Goal: Task Accomplishment & Management: Use online tool/utility

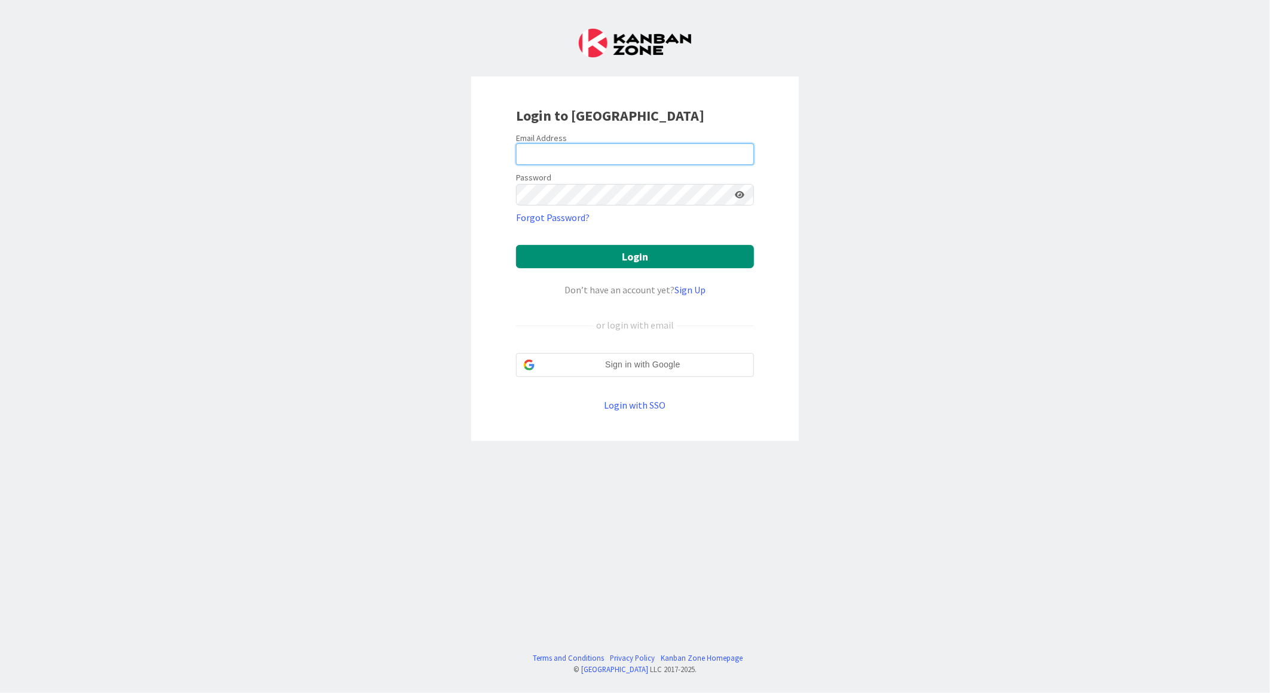
click at [561, 155] on input "email" at bounding box center [635, 154] width 238 height 22
type input "[EMAIL_ADDRESS][PERSON_NAME][DOMAIN_NAME]"
click at [516, 245] on button "Login" at bounding box center [635, 256] width 238 height 23
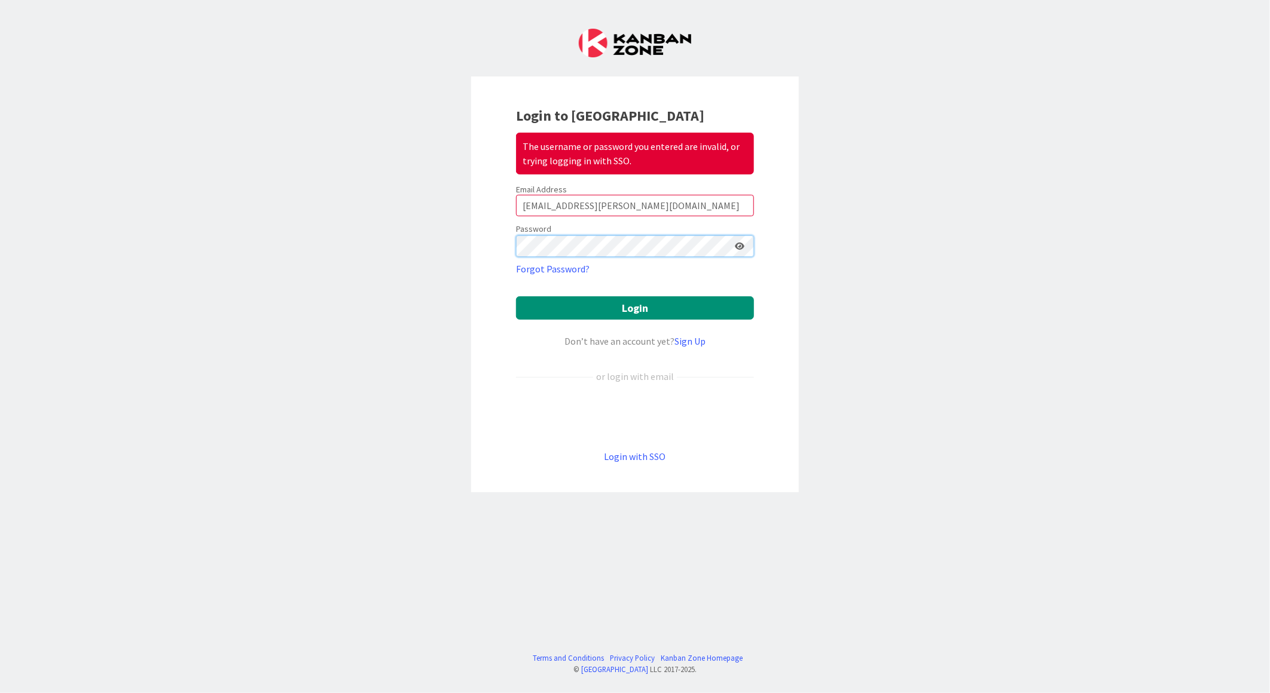
click at [516, 296] on button "Login" at bounding box center [635, 307] width 238 height 23
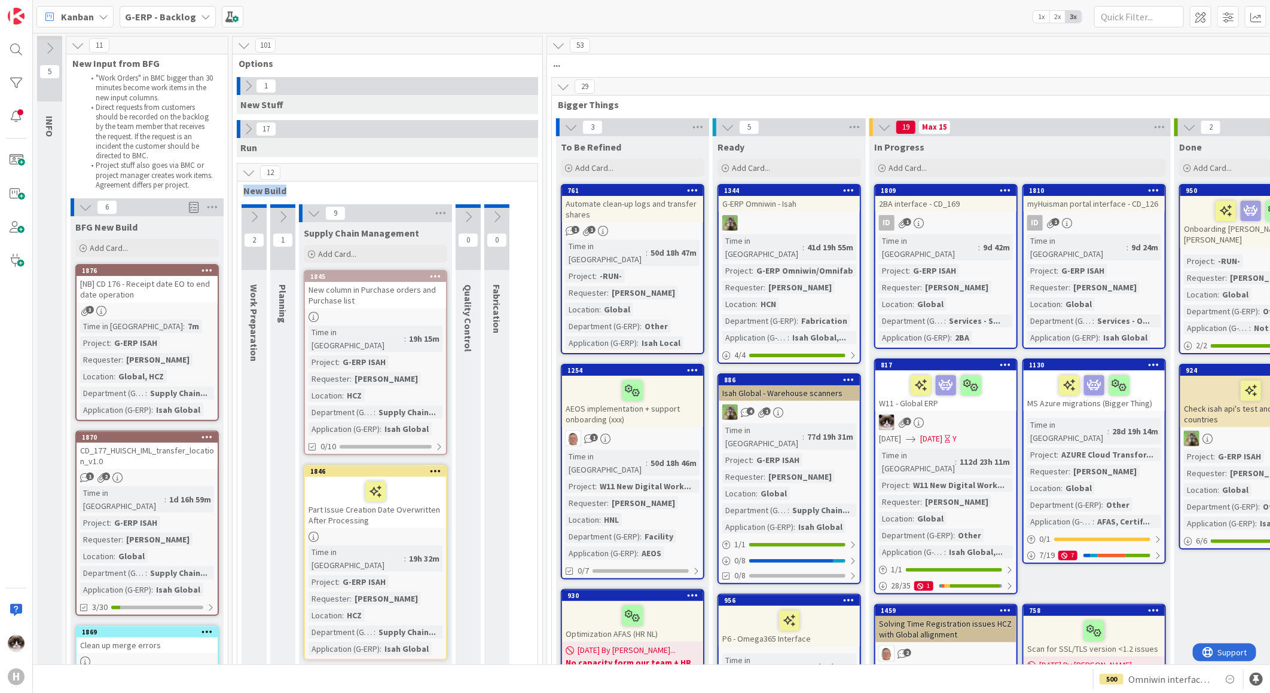
drag, startPoint x: 319, startPoint y: 192, endPoint x: 239, endPoint y: 184, distance: 80.5
click at [239, 185] on div "New Build" at bounding box center [387, 191] width 300 height 12
click at [177, 25] on div "G-ERP - Backlog" at bounding box center [168, 17] width 96 height 22
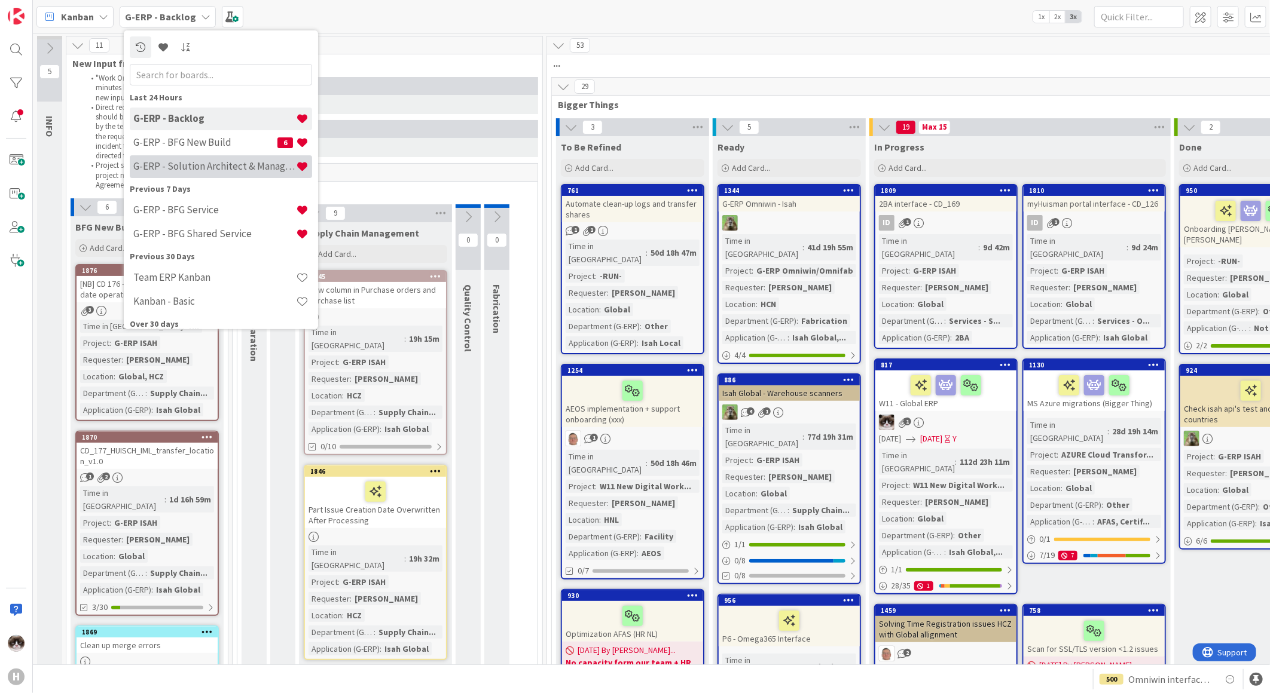
click at [195, 162] on h4 "G-ERP - Solution Architect & Management" at bounding box center [214, 166] width 163 height 12
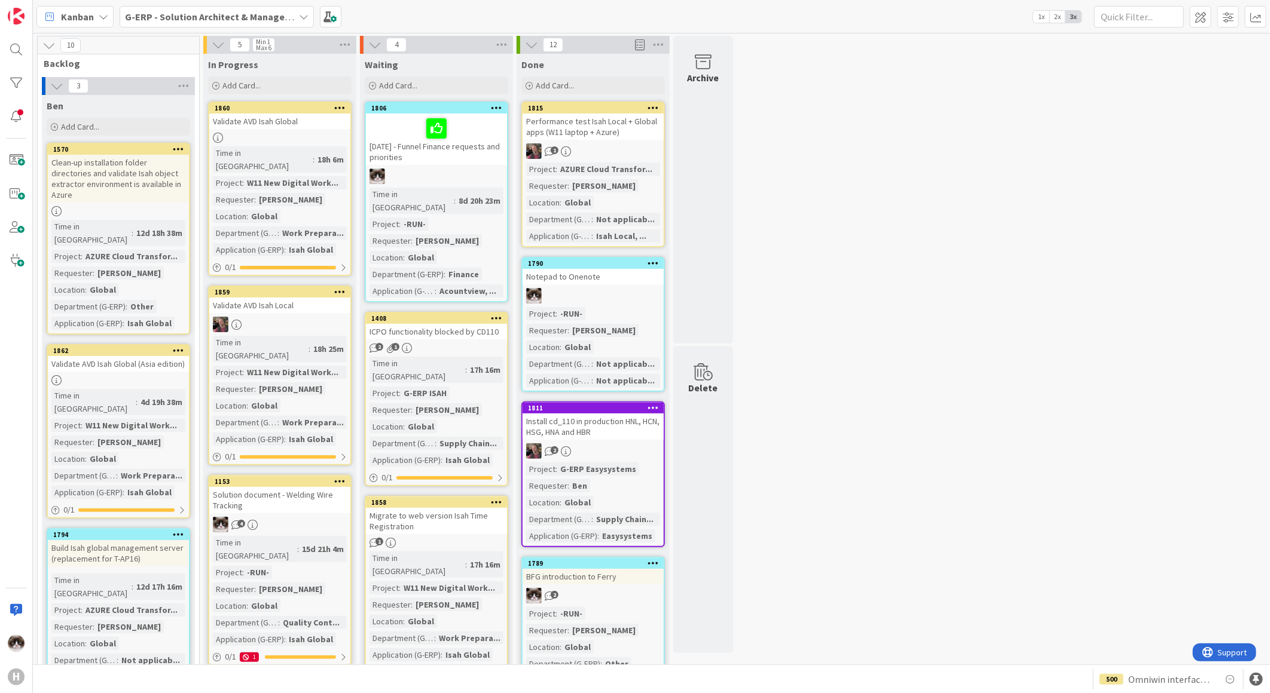
drag, startPoint x: 892, startPoint y: 357, endPoint x: 598, endPoint y: 313, distance: 297.4
click at [228, 13] on b "G-ERP - Solution Architect & Management" at bounding box center [216, 17] width 183 height 12
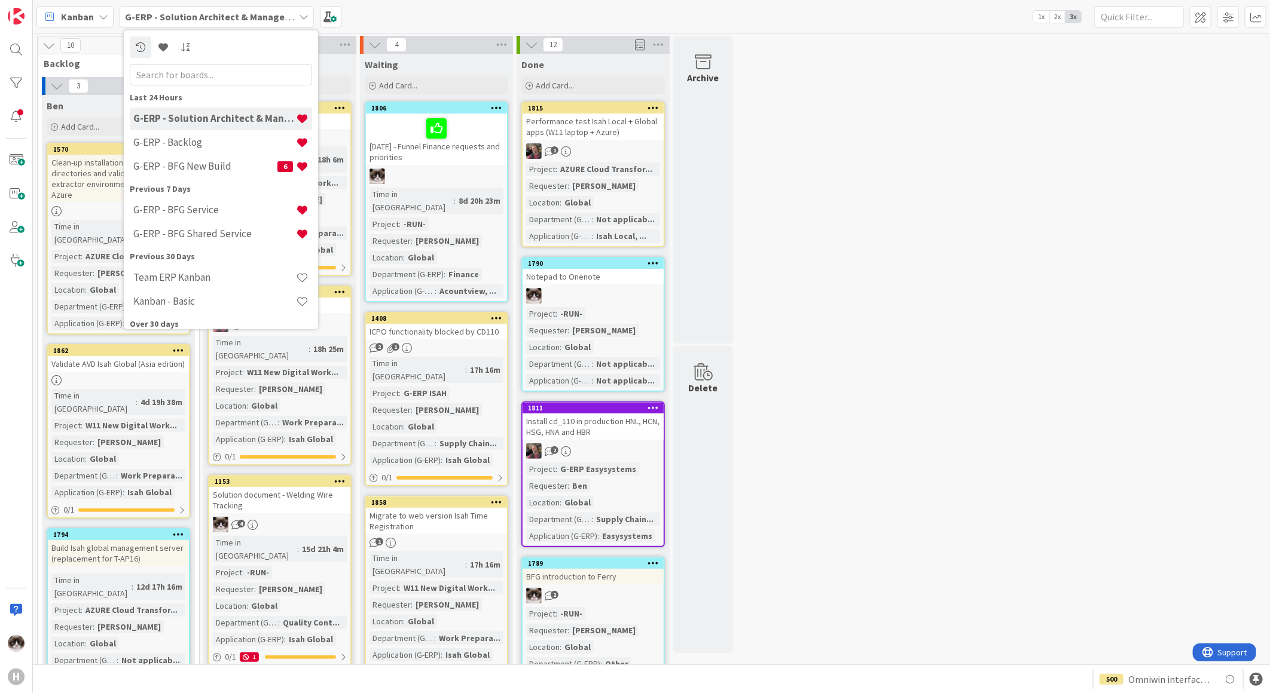
click at [217, 122] on h4 "G-ERP - Solution Architect & Management" at bounding box center [214, 118] width 163 height 12
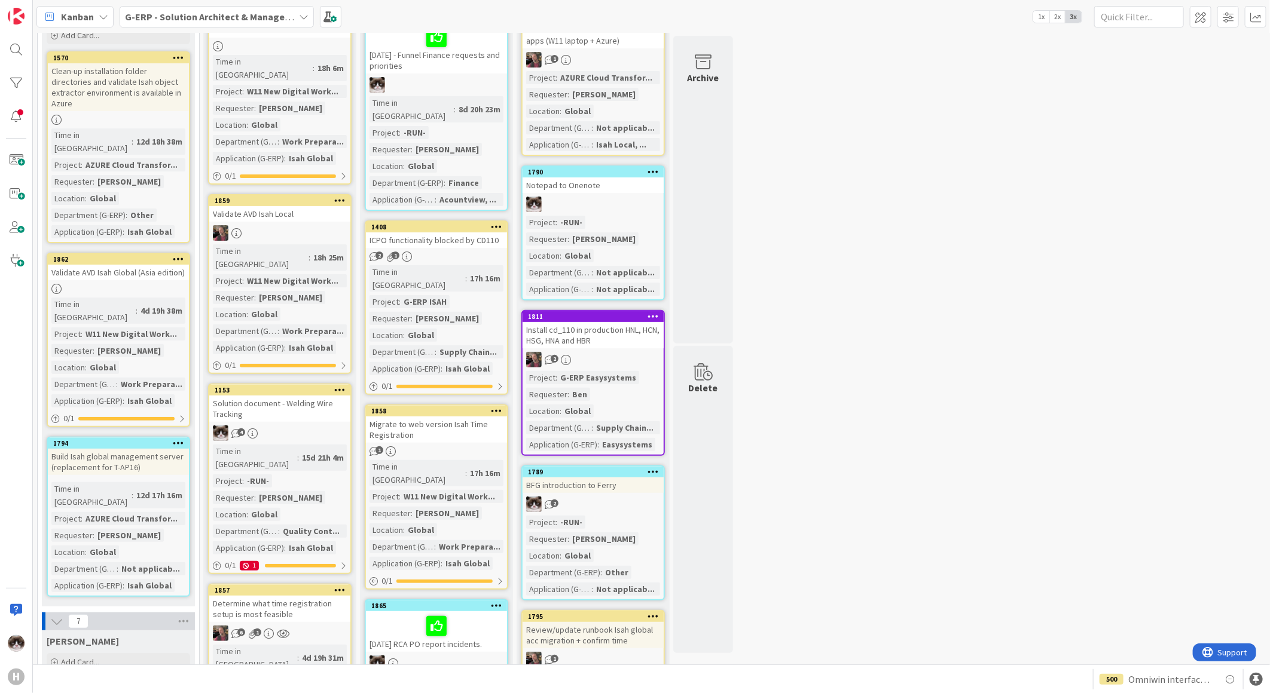
scroll to position [464, 0]
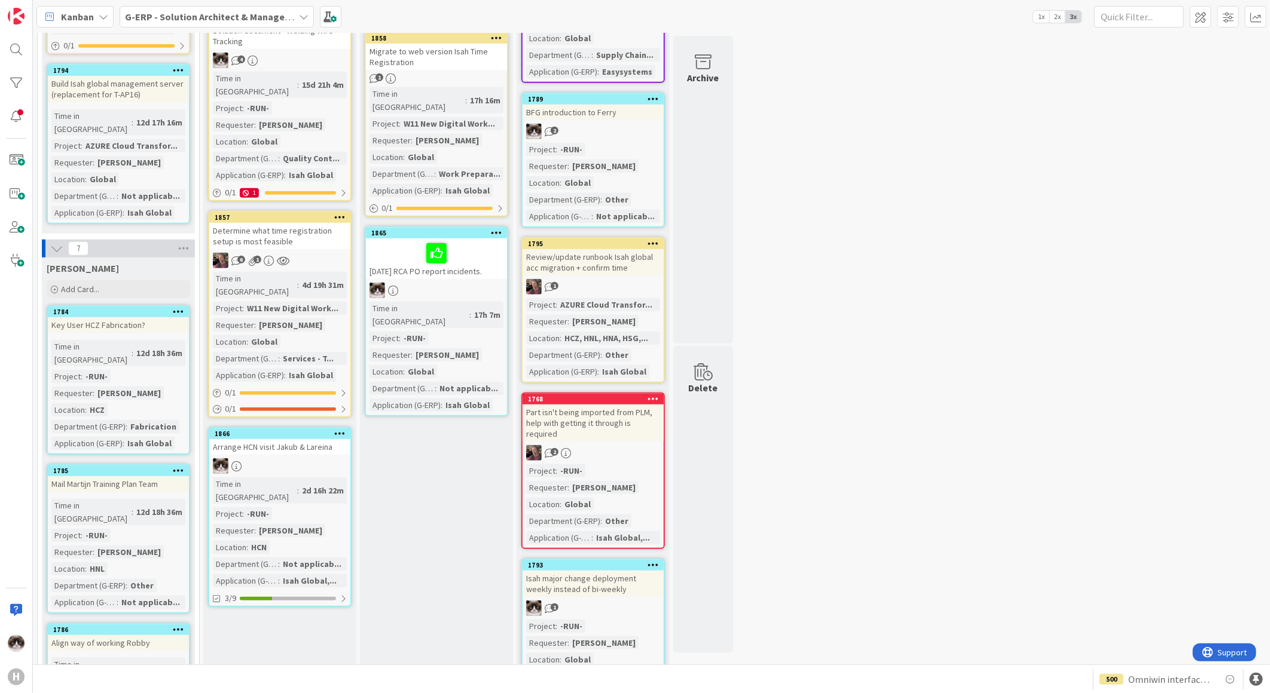
click at [311, 458] on div at bounding box center [279, 466] width 141 height 16
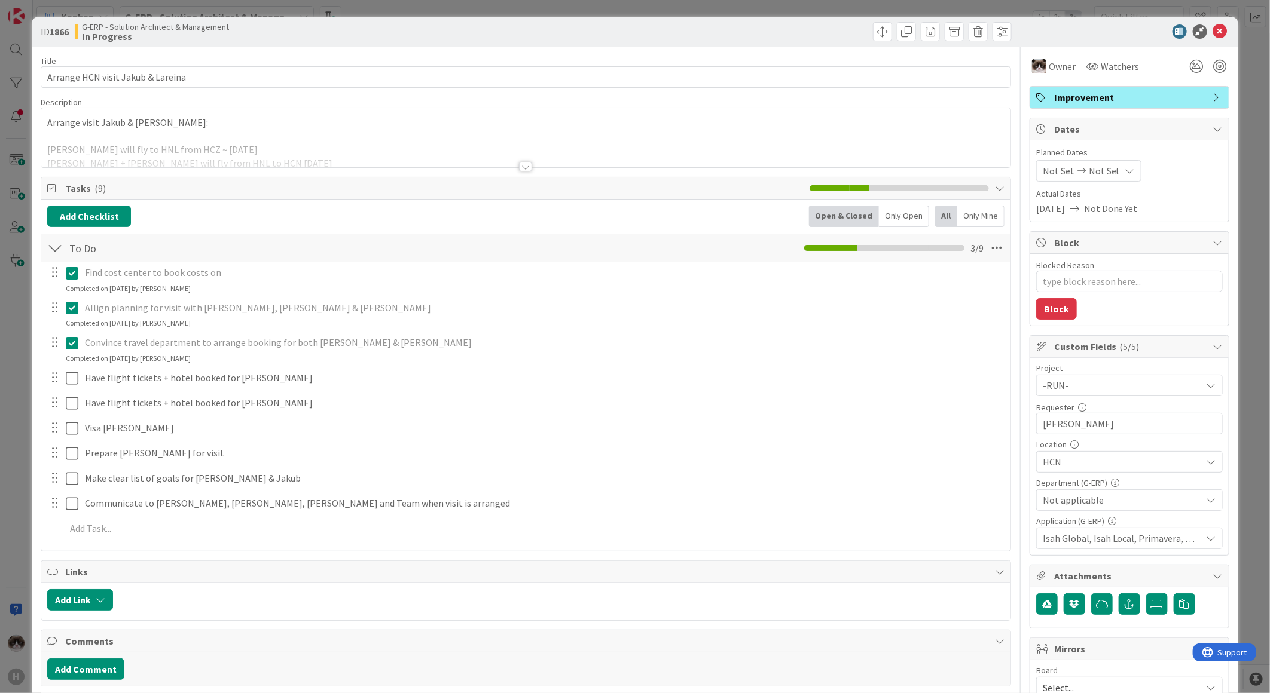
type textarea "x"
click at [519, 169] on div at bounding box center [525, 167] width 13 height 10
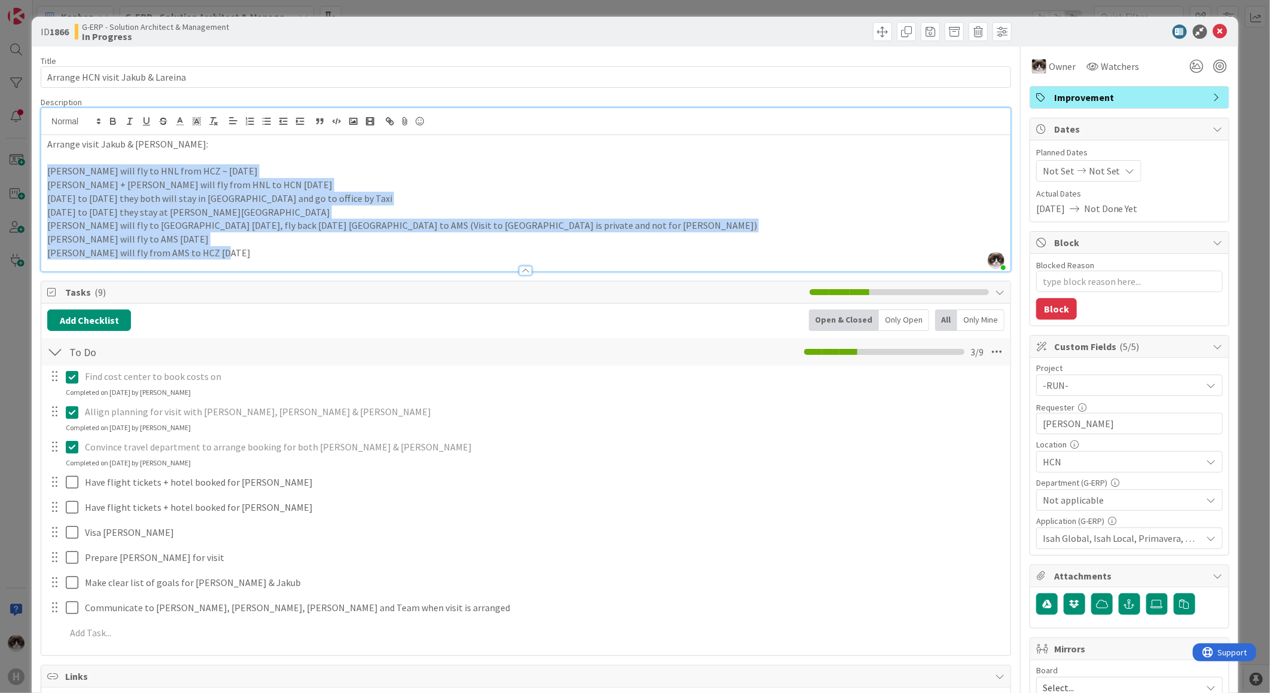
drag, startPoint x: 247, startPoint y: 256, endPoint x: 48, endPoint y: 171, distance: 216.4
click at [48, 171] on div "Arrange visit Jakub & Lareina: Jakub Kral will fly to HNL from HCZ ~ 6 October …" at bounding box center [525, 203] width 969 height 136
copy div "Jakub Kral will fly to HNL from HCZ ~ 6 October Jakub + Lareina Cheng will fly …"
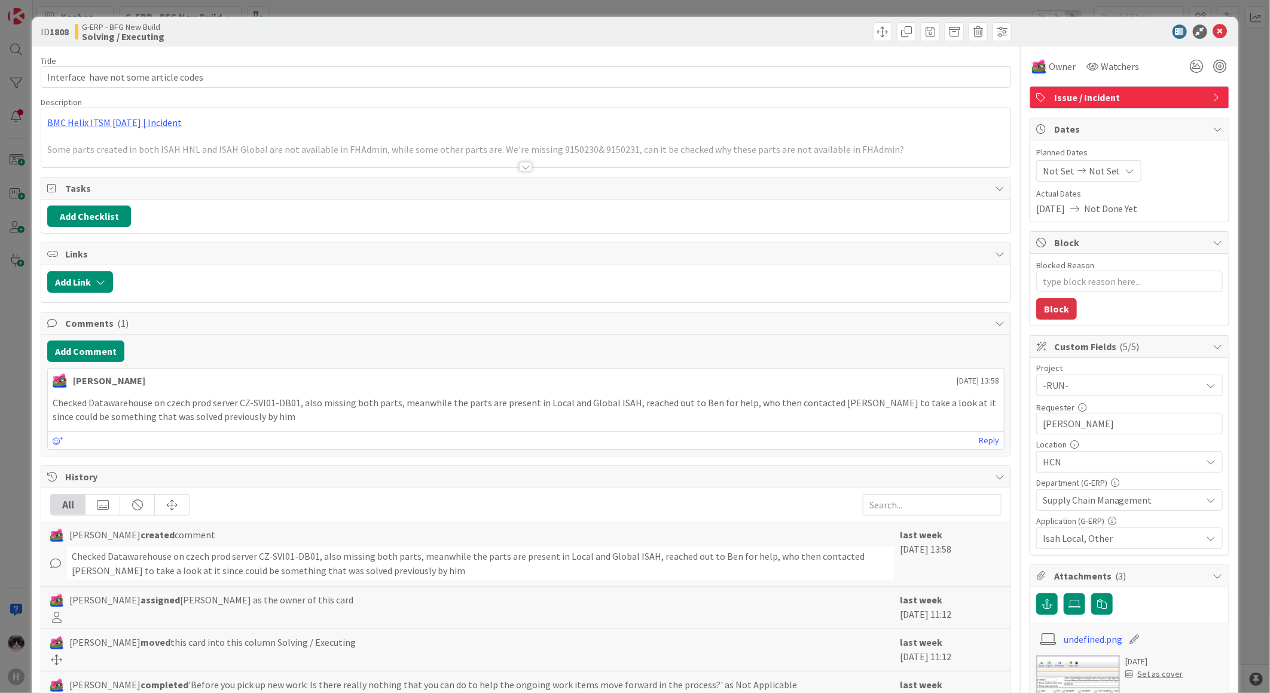
click at [527, 163] on div at bounding box center [525, 152] width 969 height 30
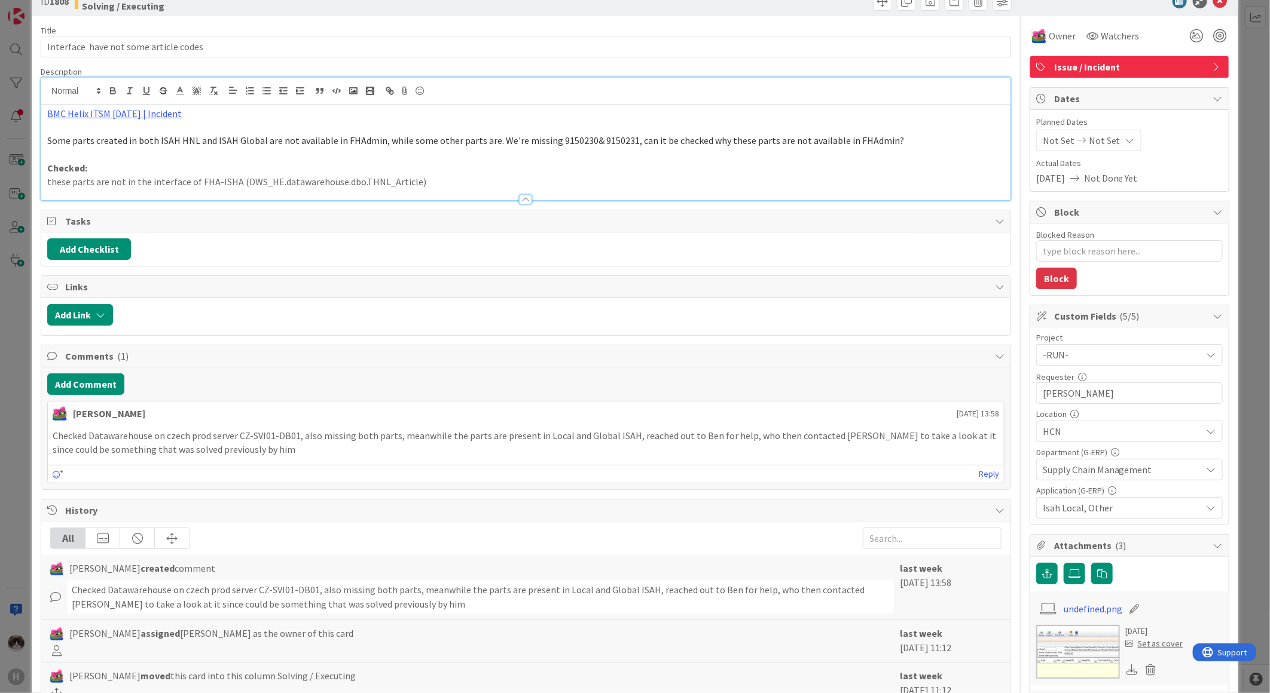
scroll to position [332, 0]
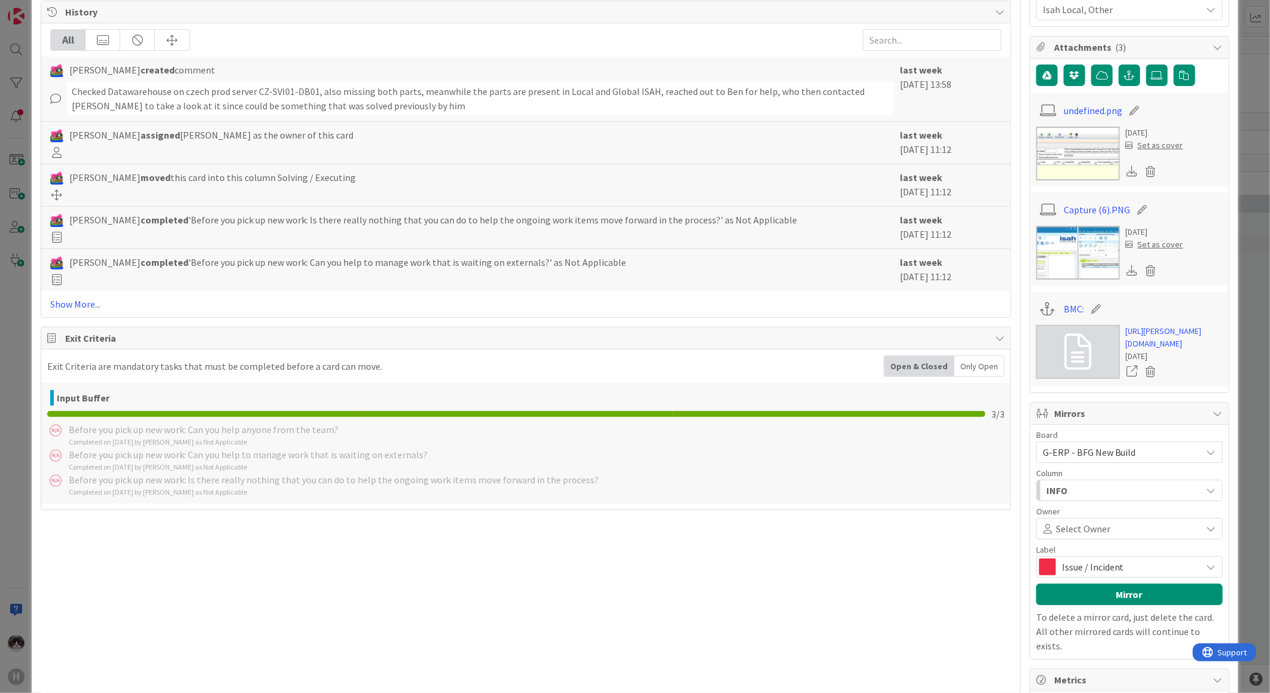
type textarea "x"
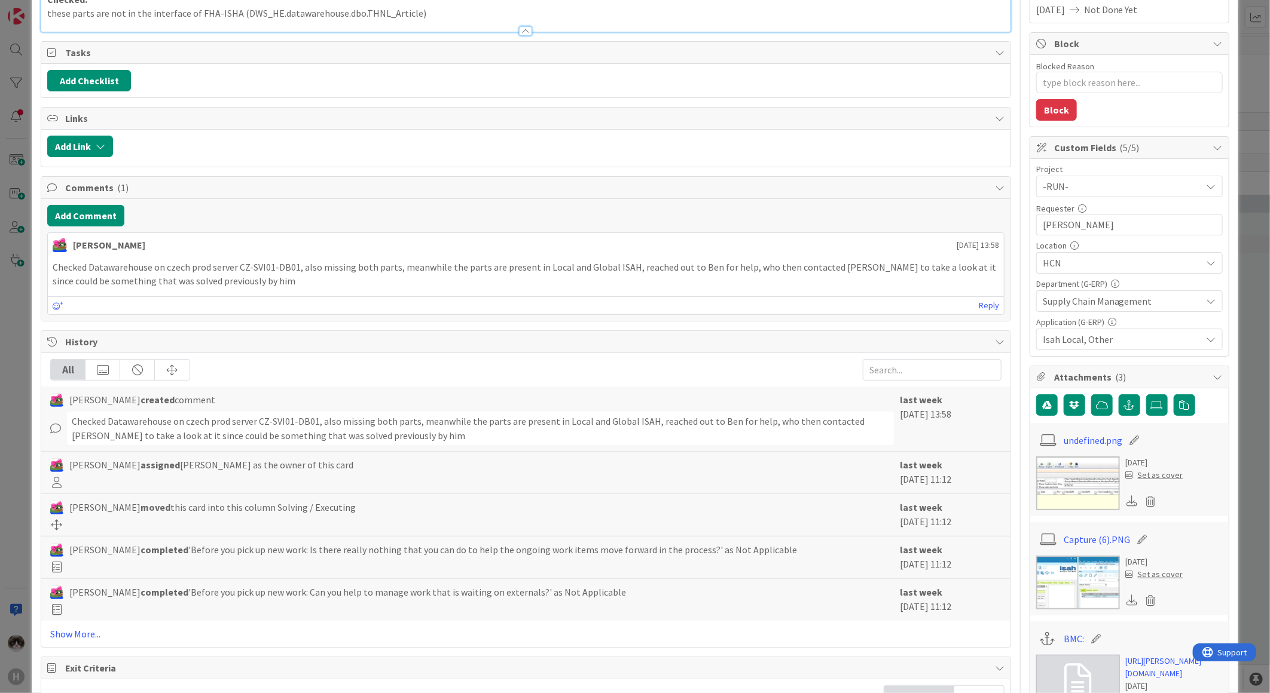
scroll to position [0, 0]
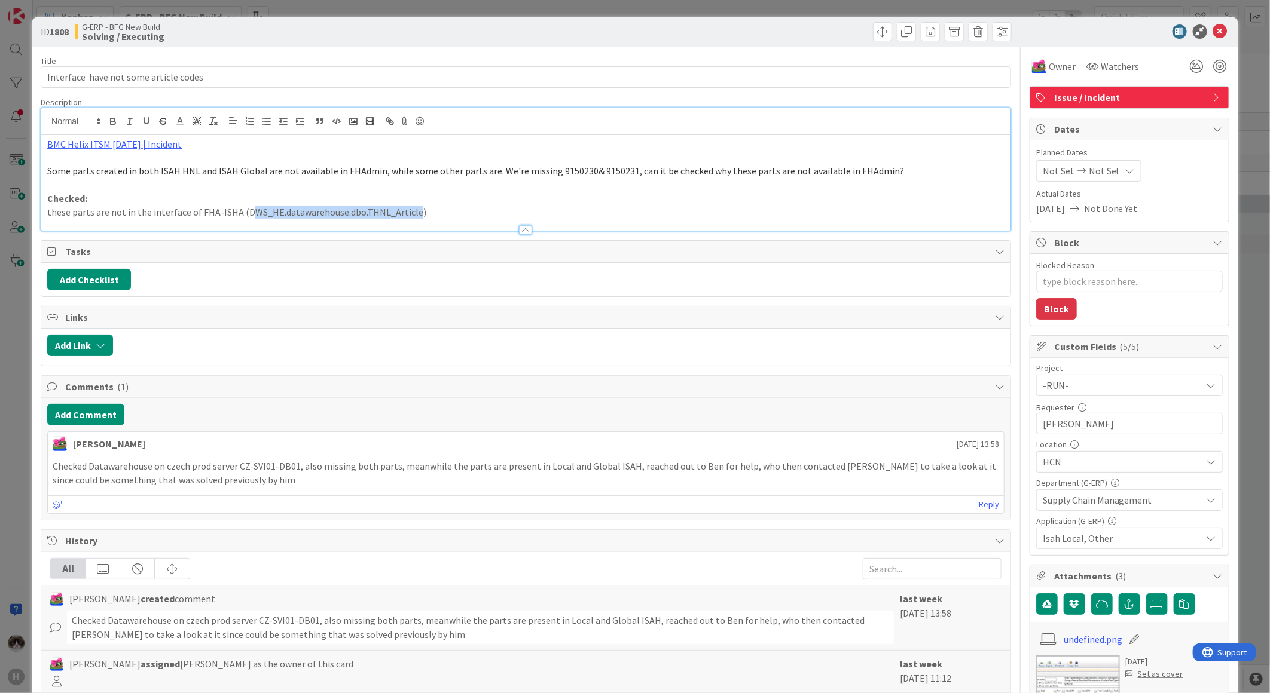
drag, startPoint x: 256, startPoint y: 213, endPoint x: 433, endPoint y: 209, distance: 177.0
click at [431, 209] on p "these parts are not in the interface of FHA-ISHA (DWS_HE.datawarehouse.dbo.THNL…" at bounding box center [525, 213] width 957 height 14
click at [441, 219] on div at bounding box center [525, 224] width 969 height 13
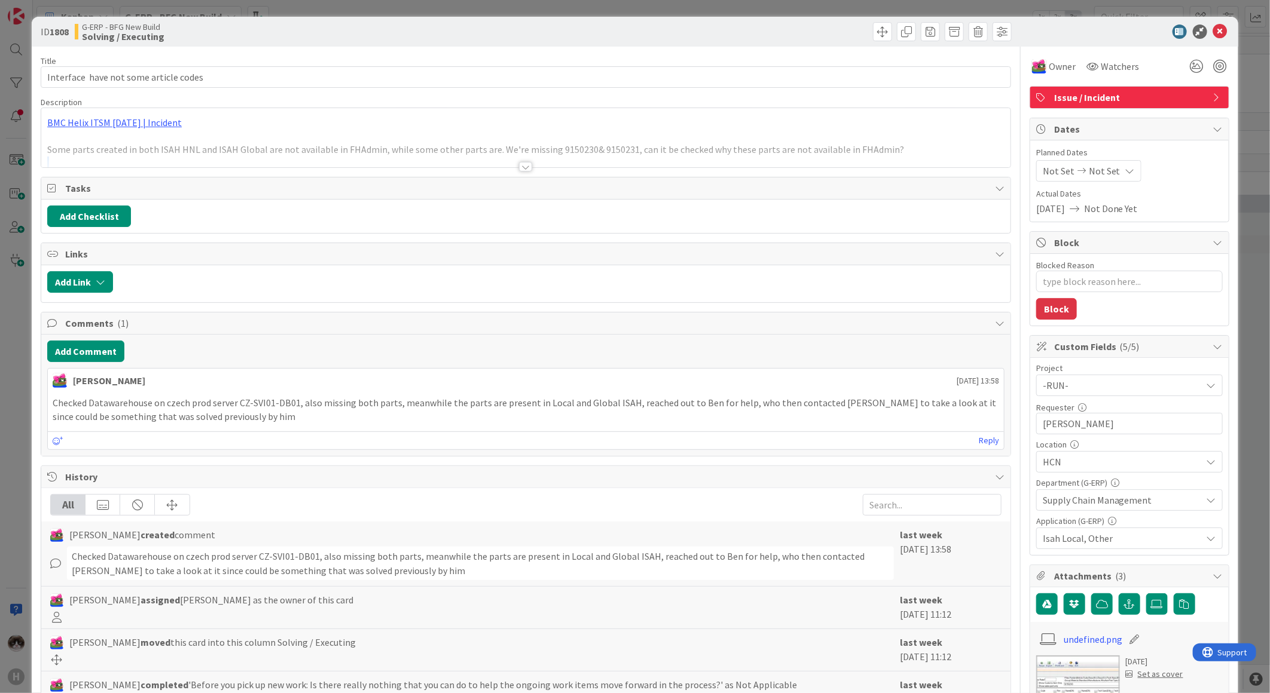
click at [519, 170] on div at bounding box center [525, 167] width 13 height 10
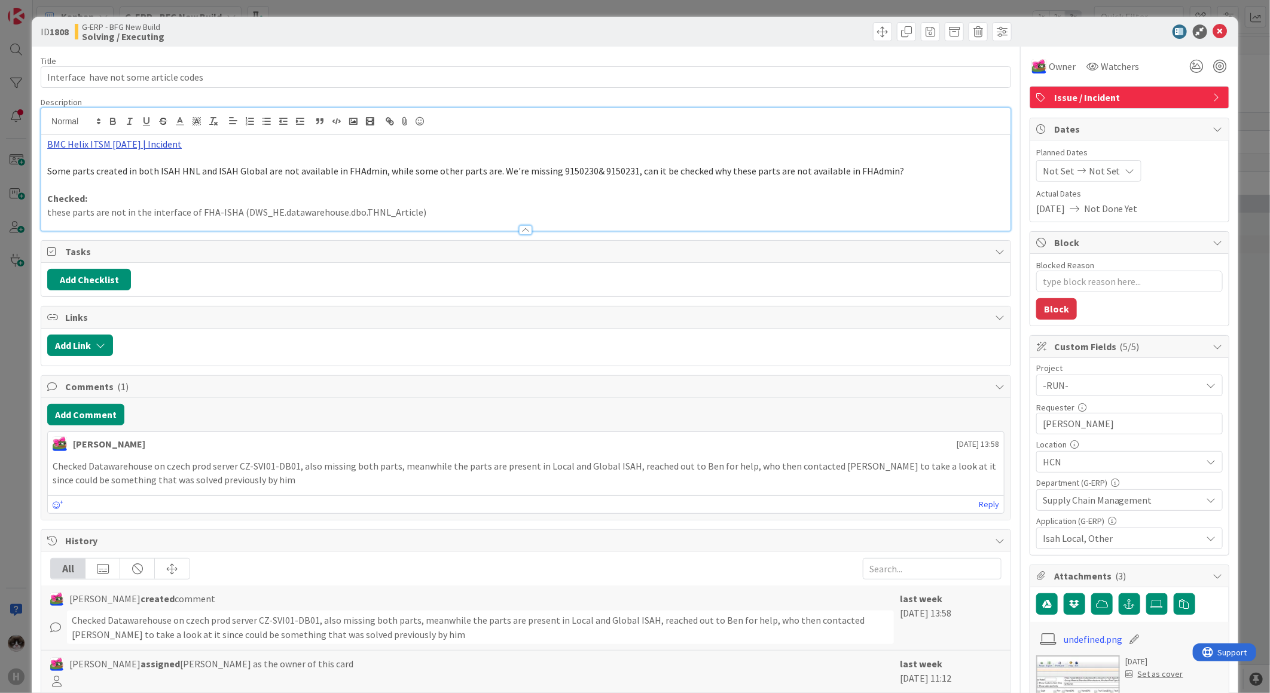
click at [118, 148] on link "BMC Helix ITSM [DATE] | Incident" at bounding box center [114, 144] width 134 height 12
click at [99, 172] on link "[URL][PERSON_NAME][DOMAIN_NAME]" at bounding box center [107, 168] width 120 height 16
click at [1213, 27] on icon at bounding box center [1220, 32] width 14 height 14
